Goal: Find specific page/section: Find specific page/section

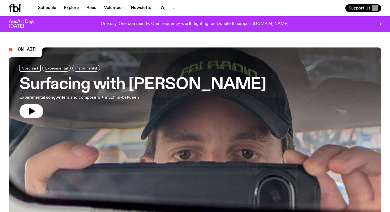
scroll to position [2, 0]
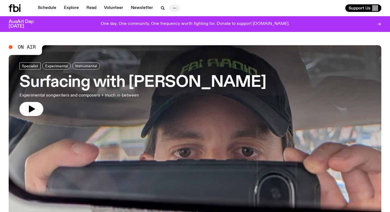
click at [171, 10] on icon "button" at bounding box center [174, 8] width 6 height 6
click at [50, 9] on link "Schedule" at bounding box center [47, 8] width 25 height 8
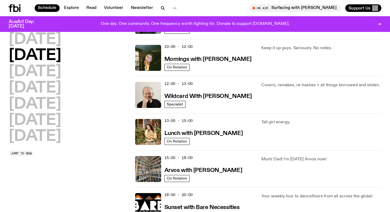
scroll to position [82, 0]
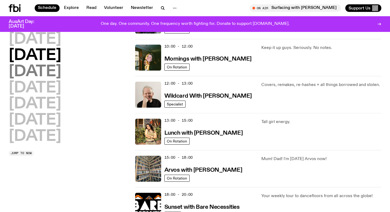
click at [47, 75] on h2 "[DATE]" at bounding box center [35, 71] width 53 height 15
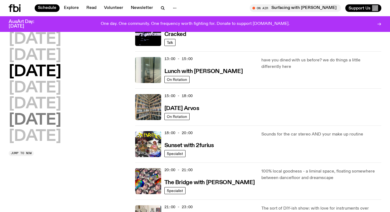
click at [54, 123] on h2 "[DATE]" at bounding box center [35, 120] width 53 height 15
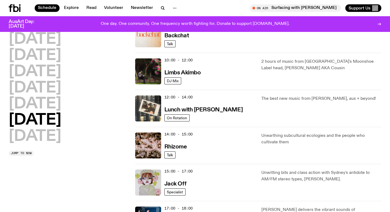
scroll to position [153, 0]
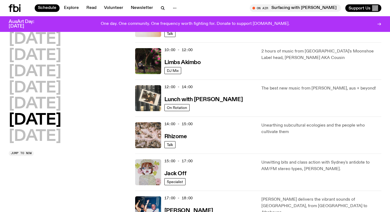
click at [147, 130] on img at bounding box center [148, 135] width 26 height 26
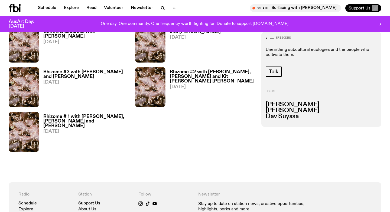
scroll to position [422, 0]
